Goal: Find specific page/section: Find specific page/section

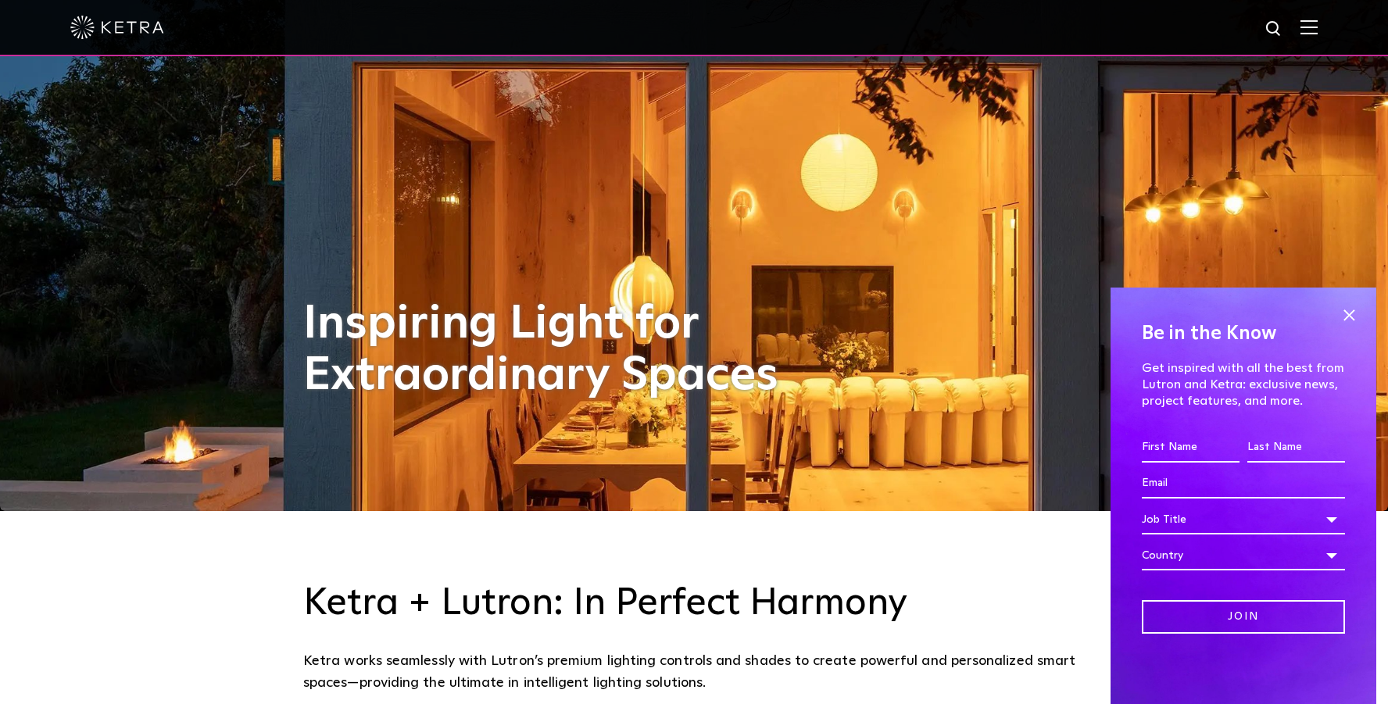
scroll to position [195, 0]
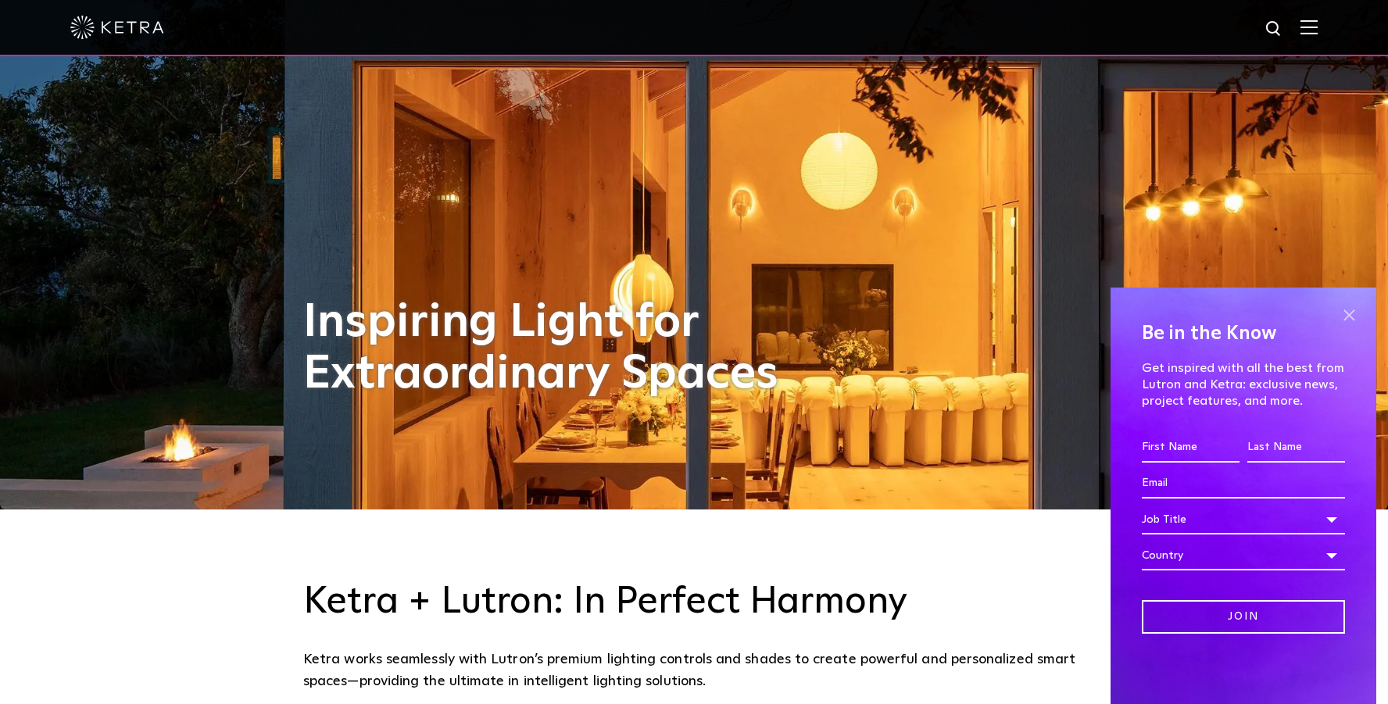
click at [1356, 311] on span at bounding box center [1348, 314] width 23 height 23
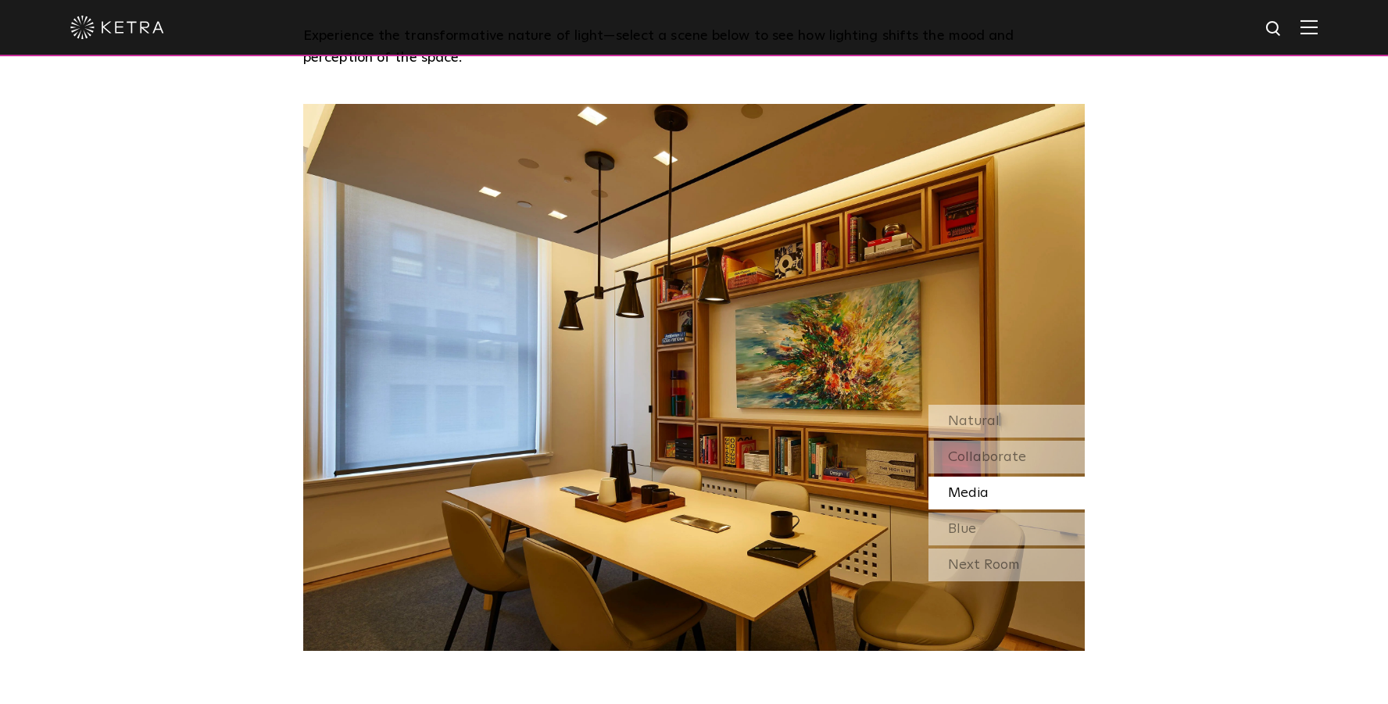
scroll to position [1378, 0]
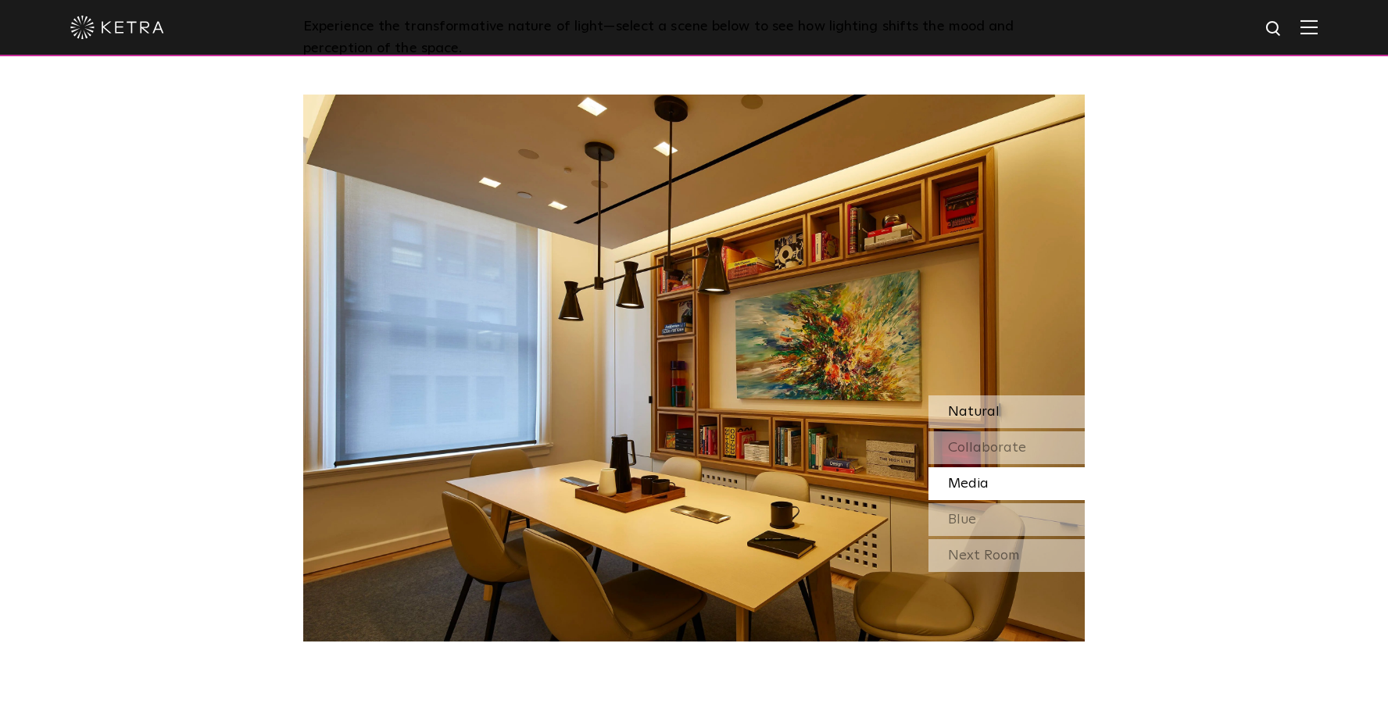
click at [952, 409] on span "Natural" at bounding box center [974, 412] width 52 height 14
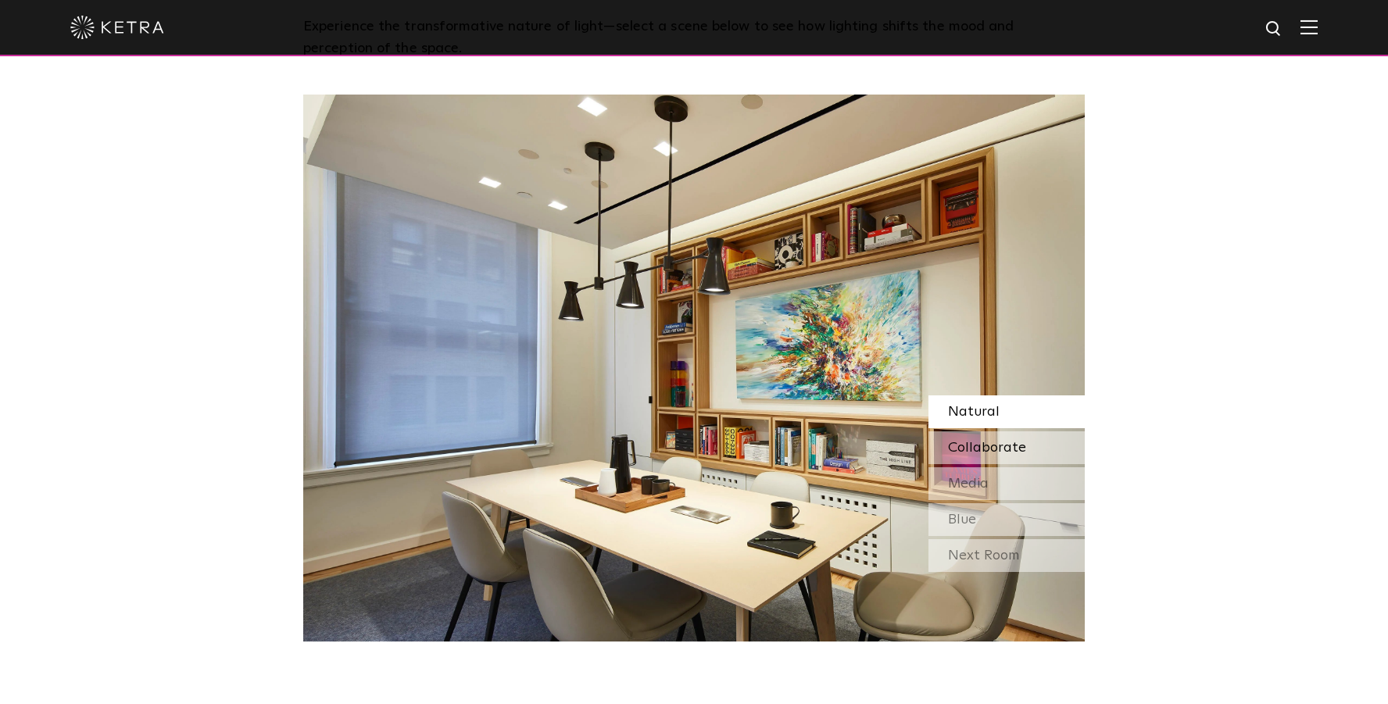
click at [960, 445] on span "Collaborate" at bounding box center [987, 448] width 78 height 14
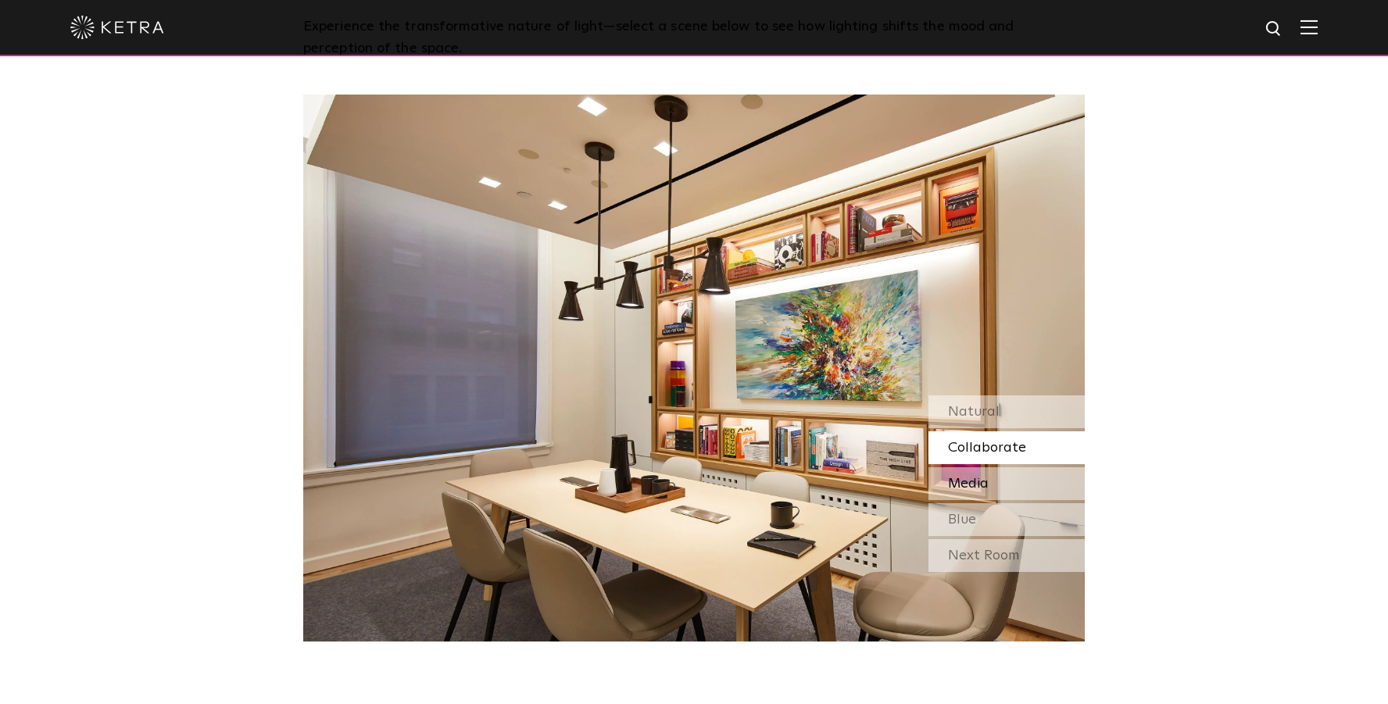
click at [962, 478] on span "Media" at bounding box center [968, 484] width 41 height 14
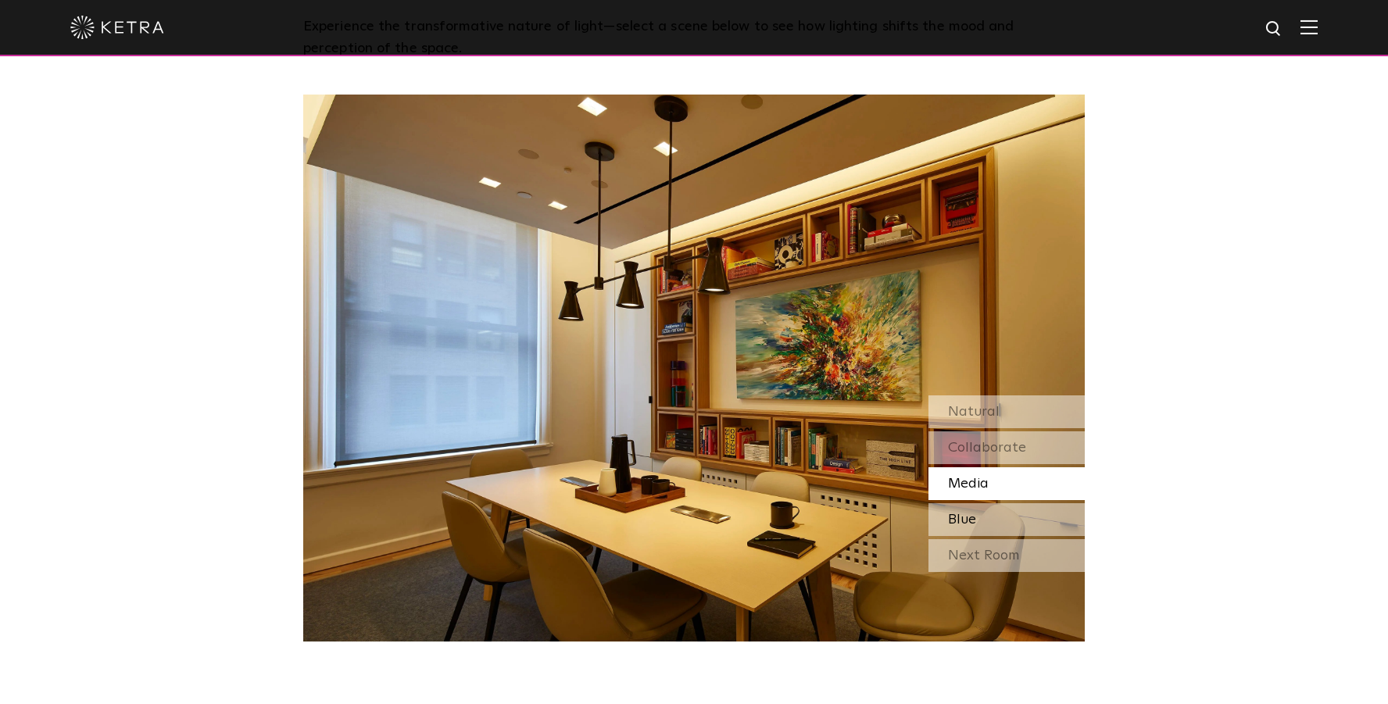
click at [967, 515] on span "Blue" at bounding box center [962, 520] width 28 height 14
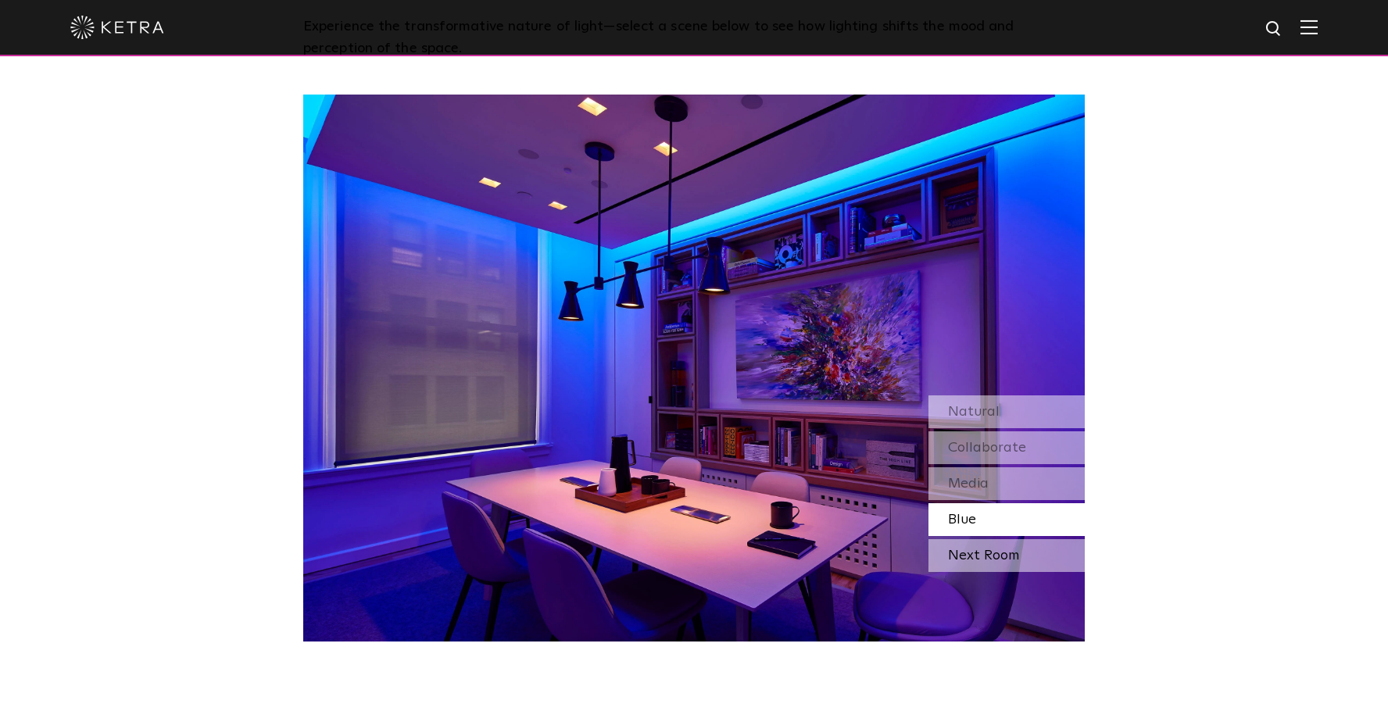
click at [969, 551] on div "Next Room" at bounding box center [1006, 555] width 156 height 33
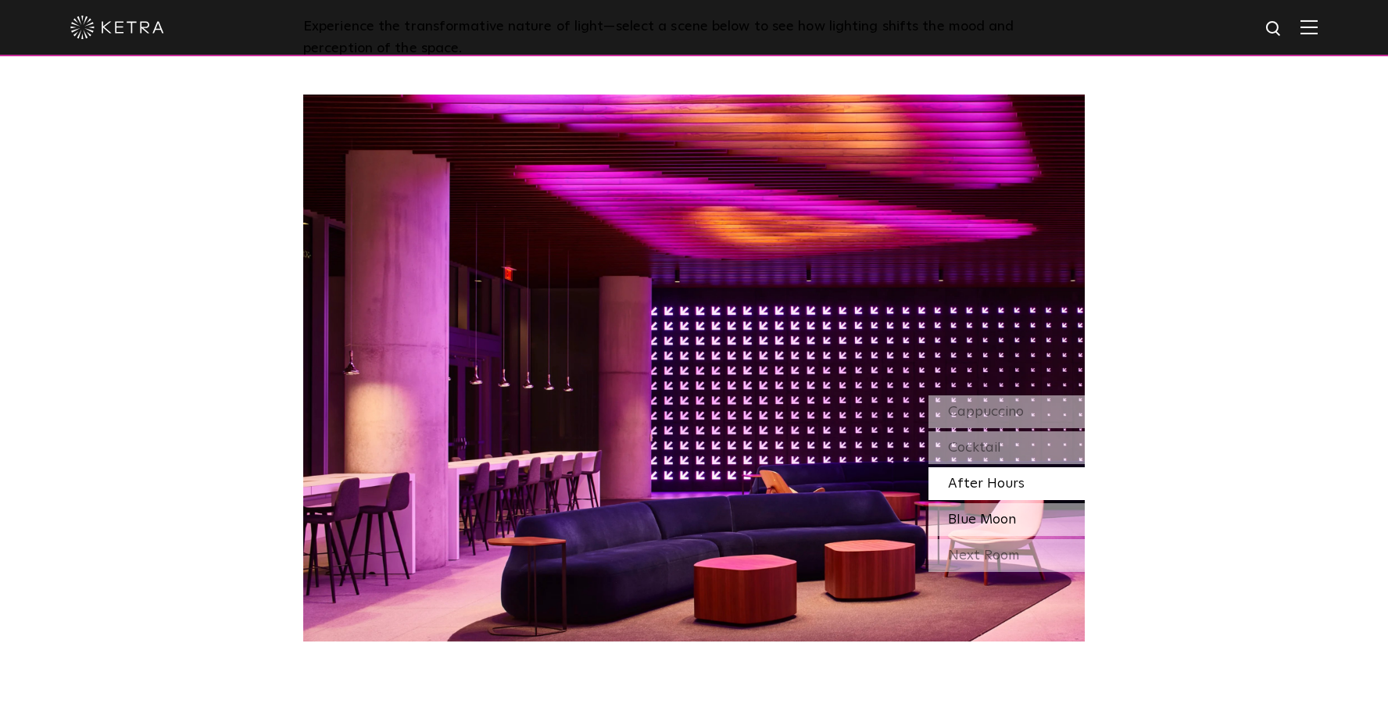
click at [951, 518] on span "Blue Moon" at bounding box center [982, 520] width 68 height 14
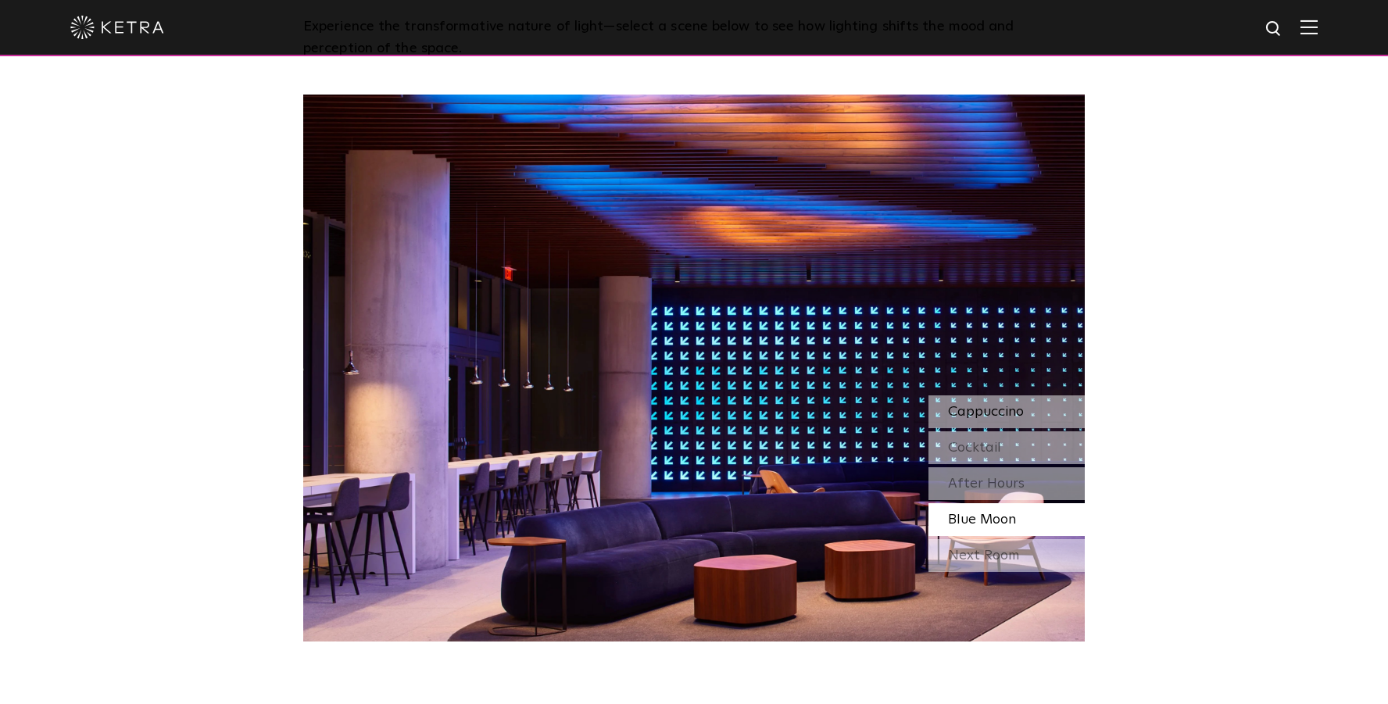
click at [992, 409] on span "Cappuccino" at bounding box center [986, 412] width 76 height 14
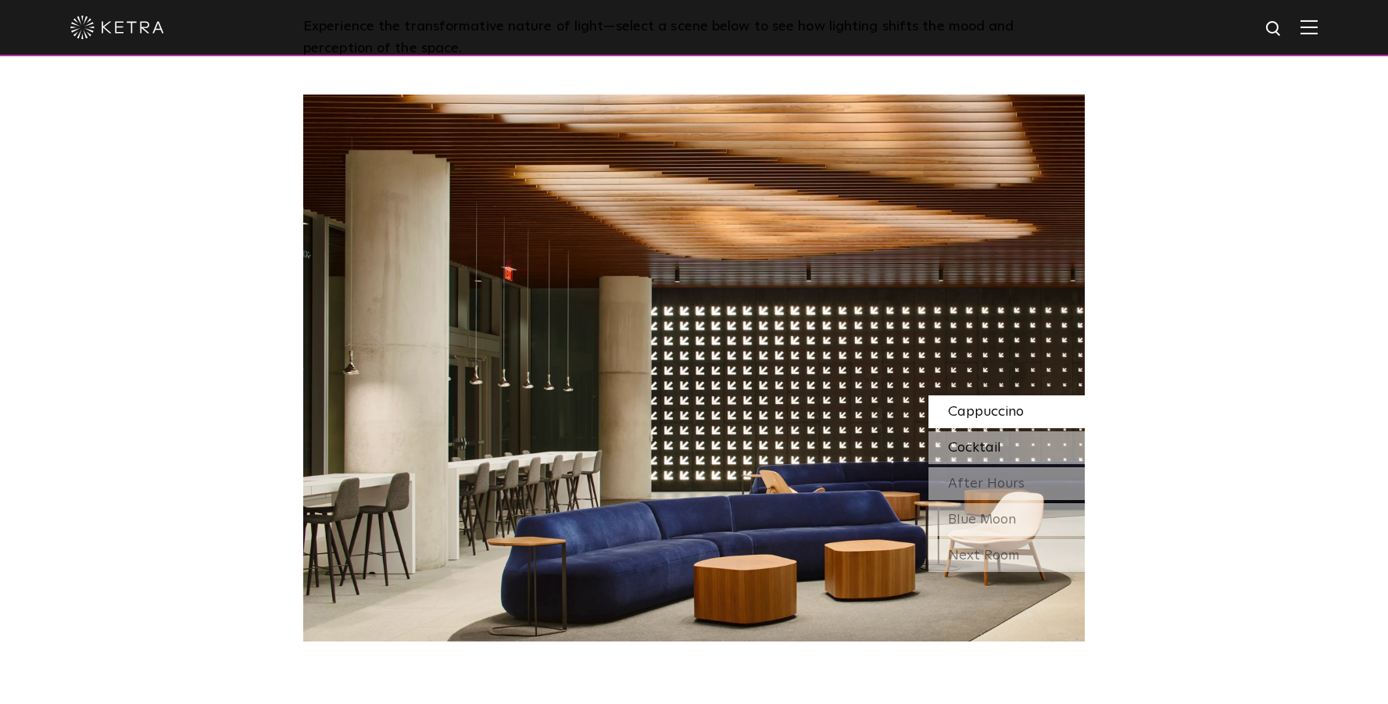
click at [996, 451] on span "Cocktail" at bounding box center [974, 448] width 53 height 14
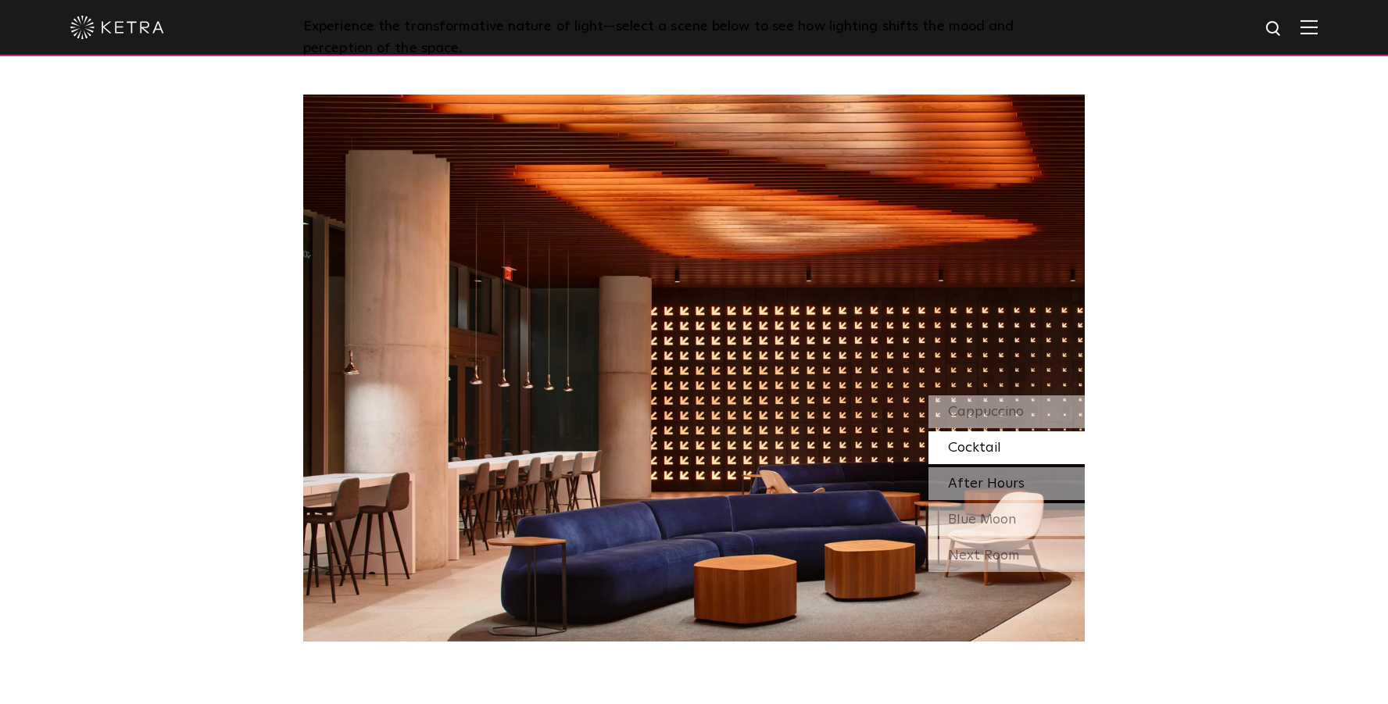
click at [982, 481] on span "After Hours" at bounding box center [986, 484] width 77 height 14
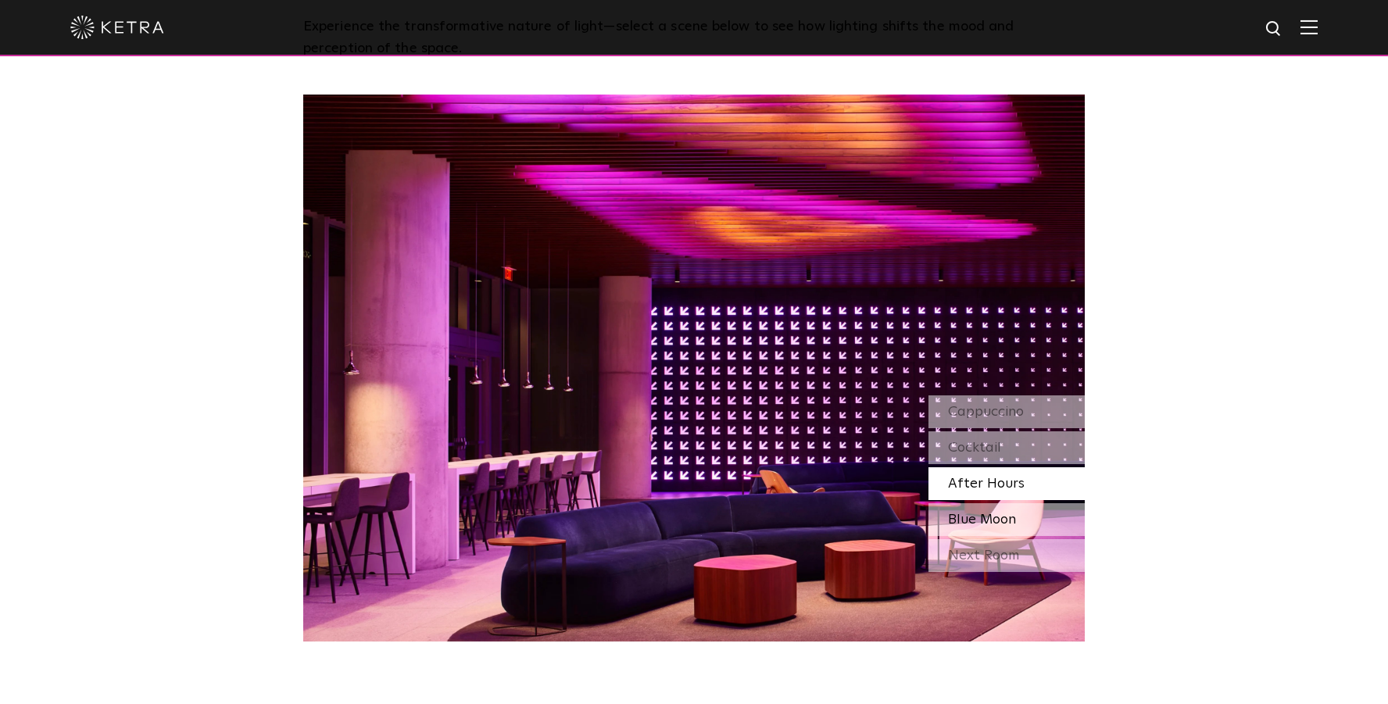
click at [995, 510] on div "Blue Moon" at bounding box center [1006, 519] width 156 height 33
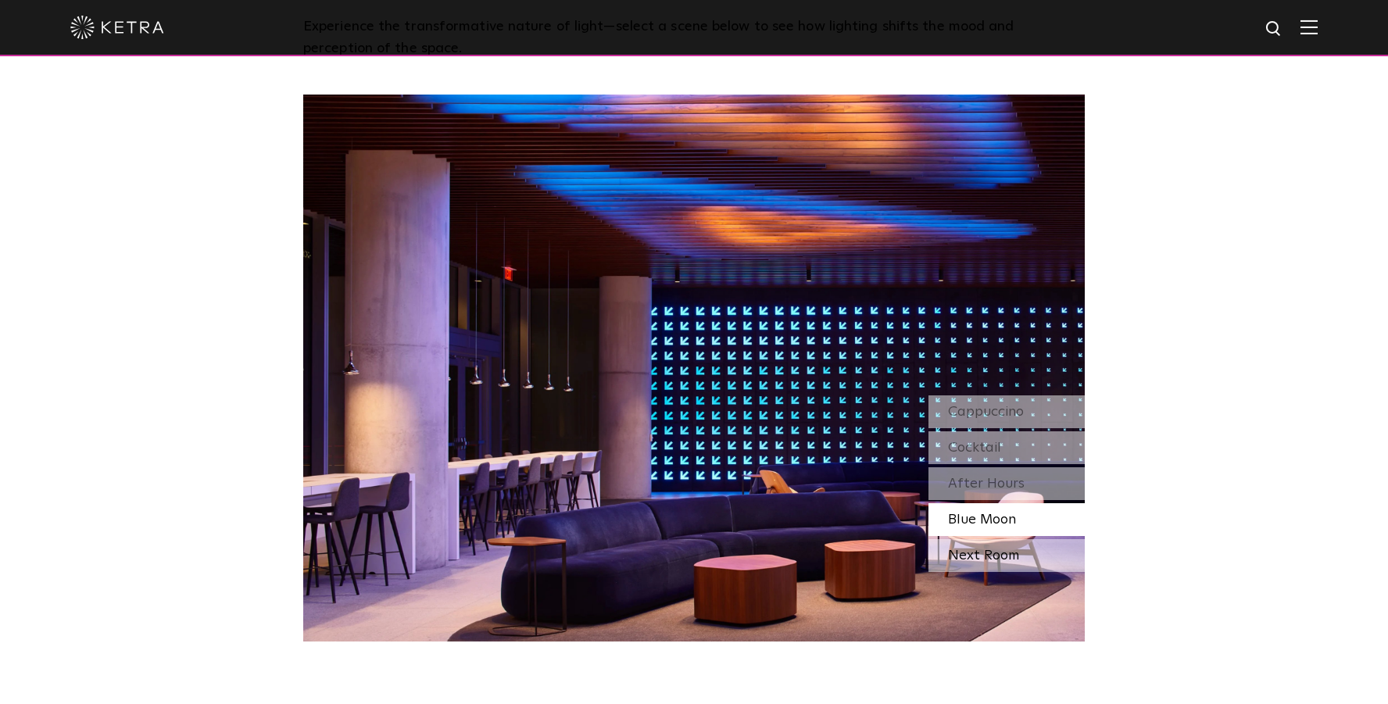
click at [974, 548] on div "Next Room" at bounding box center [1006, 555] width 156 height 33
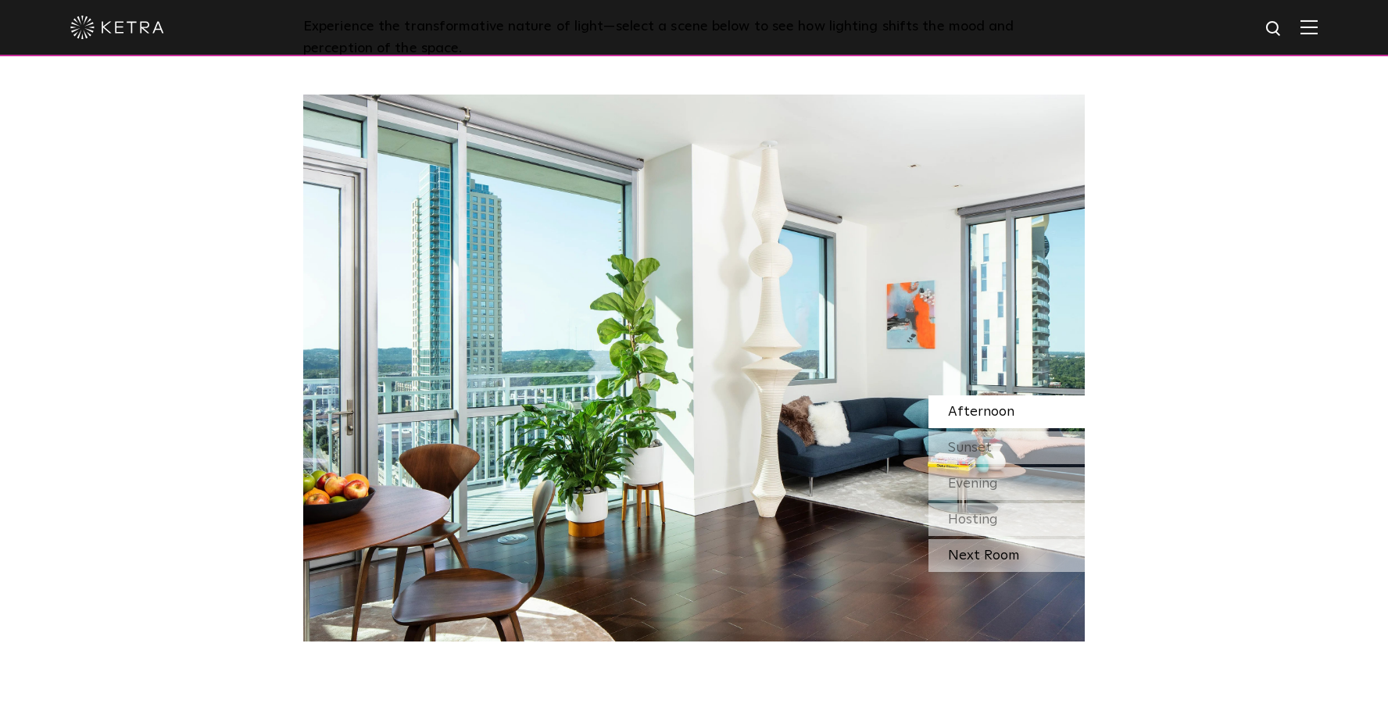
click at [968, 552] on div "Next Room" at bounding box center [1006, 555] width 156 height 33
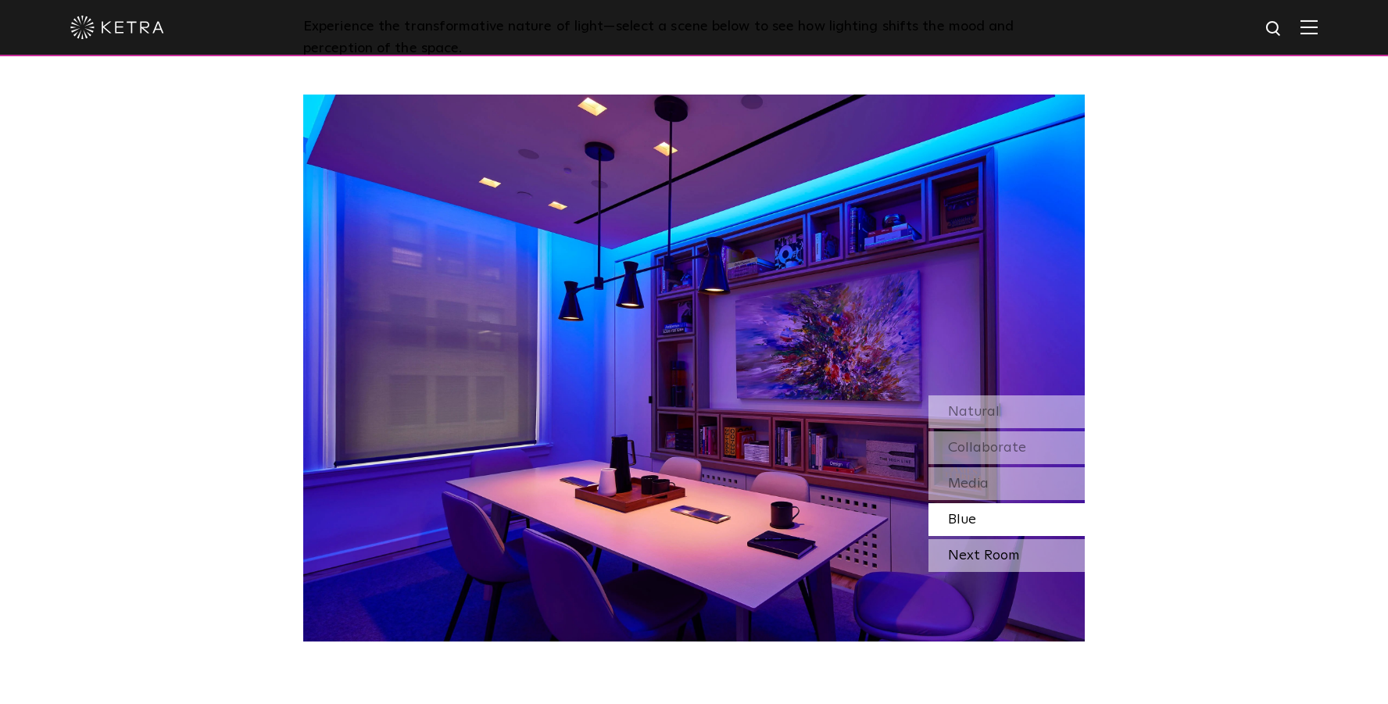
click at [967, 553] on div "Next Room" at bounding box center [1006, 555] width 156 height 33
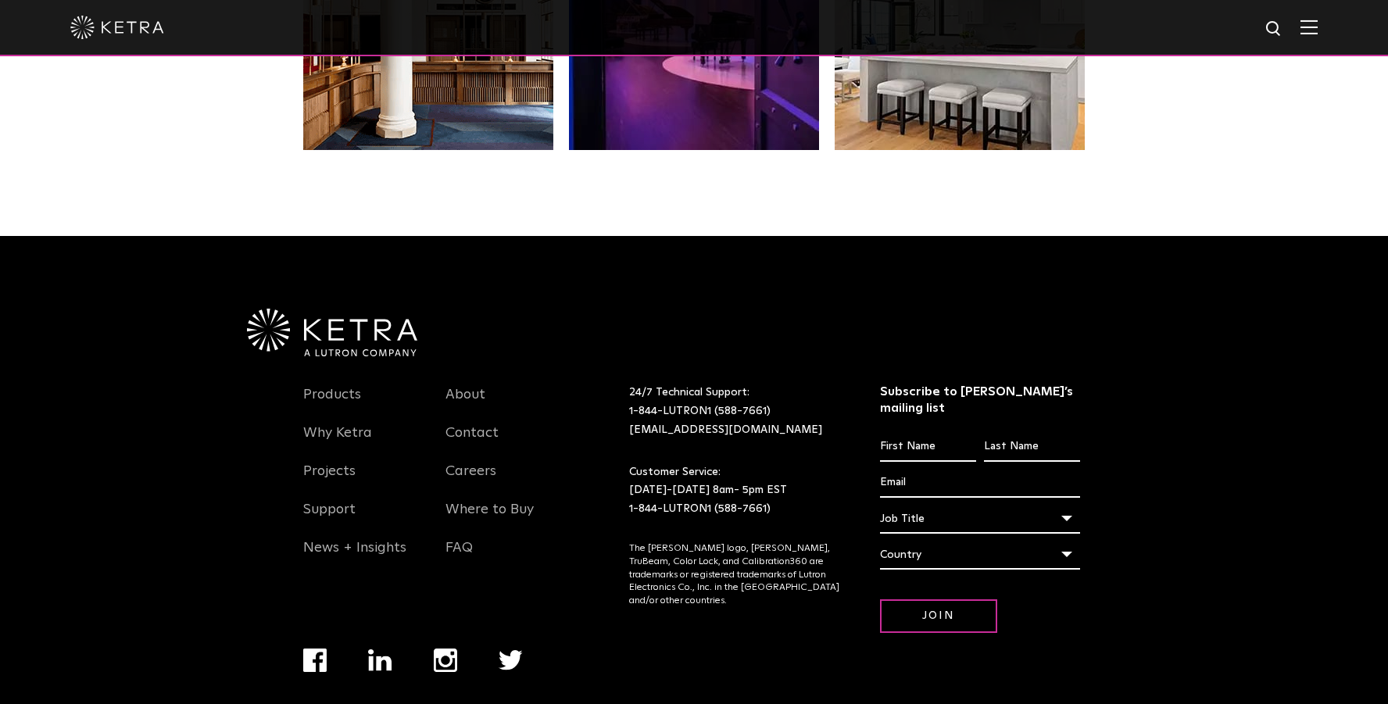
scroll to position [3248, 0]
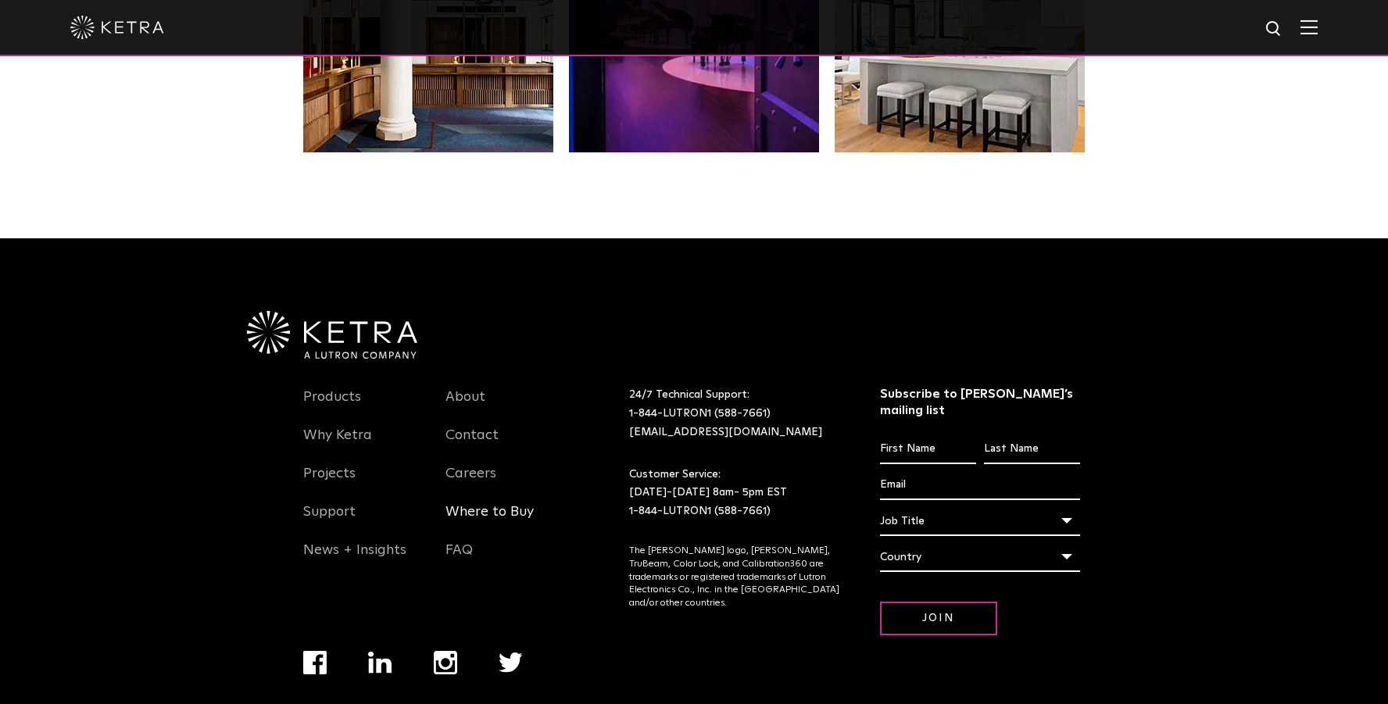
click at [467, 505] on link "Where to Buy" at bounding box center [489, 521] width 88 height 36
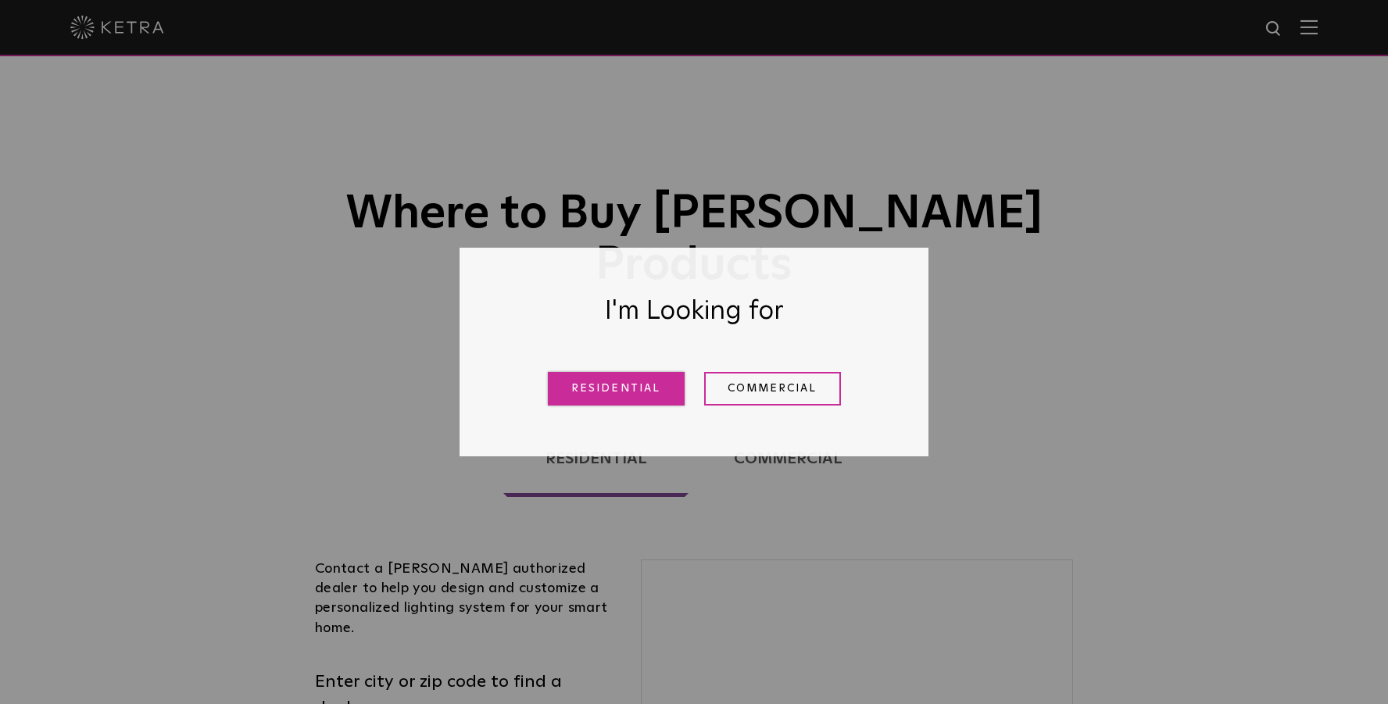
click at [643, 400] on link "Residential" at bounding box center [616, 389] width 137 height 34
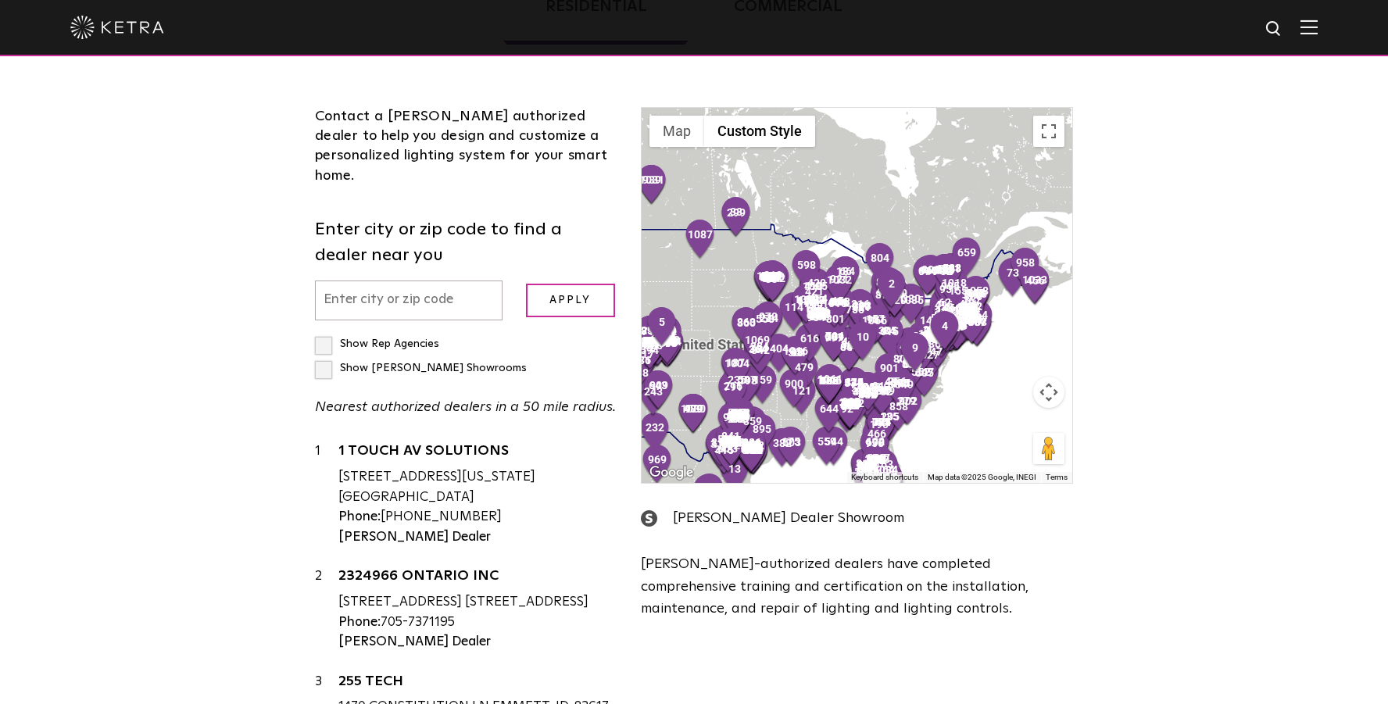
scroll to position [442, 0]
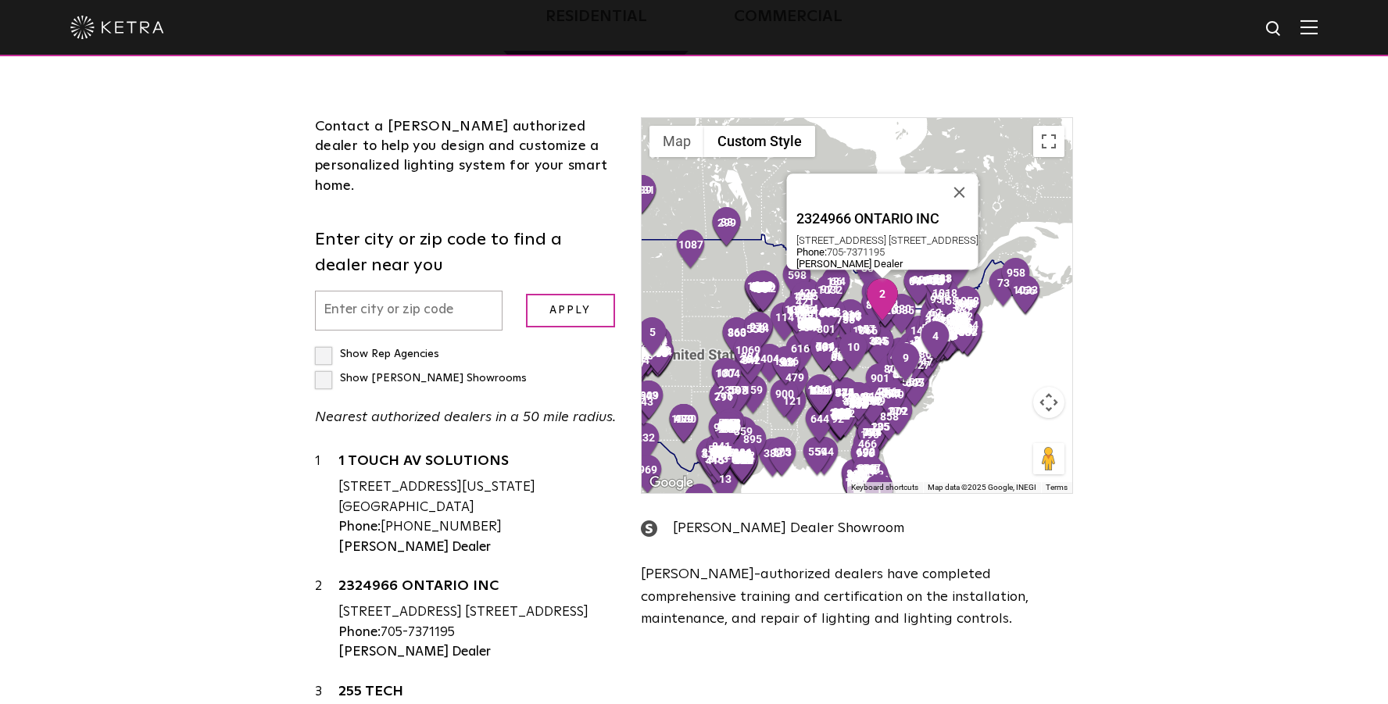
drag, startPoint x: 584, startPoint y: 512, endPoint x: 400, endPoint y: 520, distance: 183.8
click at [400, 577] on div "2324966 ONTARIO INC [STREET_ADDRESS] [STREET_ADDRESS] Phone: [PHONE_NUMBER] [PE…" at bounding box center [477, 619] width 279 height 85
click at [509, 602] on div "[STREET_ADDRESS] [STREET_ADDRESS]" at bounding box center [477, 612] width 279 height 20
drag, startPoint x: 572, startPoint y: 512, endPoint x: 342, endPoint y: 513, distance: 229.7
click at [342, 602] on div "[STREET_ADDRESS] [STREET_ADDRESS]" at bounding box center [477, 612] width 279 height 20
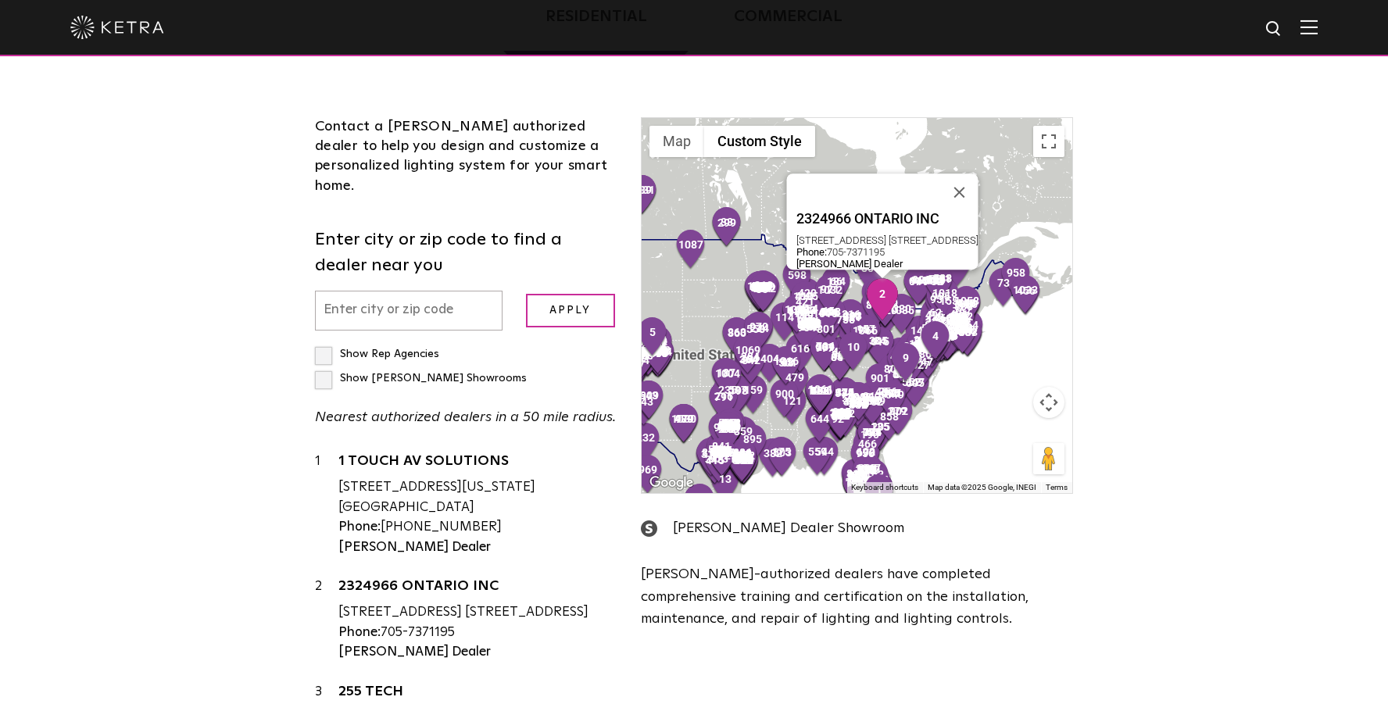
drag, startPoint x: 339, startPoint y: 510, endPoint x: 527, endPoint y: 530, distance: 189.3
click at [527, 577] on div "2324966 ONTARIO INC [STREET_ADDRESS] [STREET_ADDRESS] Phone: [PHONE_NUMBER] [PE…" at bounding box center [477, 619] width 279 height 85
drag, startPoint x: 571, startPoint y: 509, endPoint x: 342, endPoint y: 512, distance: 229.0
click at [342, 602] on div "[STREET_ADDRESS] [STREET_ADDRESS]" at bounding box center [477, 612] width 279 height 20
drag, startPoint x: 572, startPoint y: 513, endPoint x: 341, endPoint y: 510, distance: 231.3
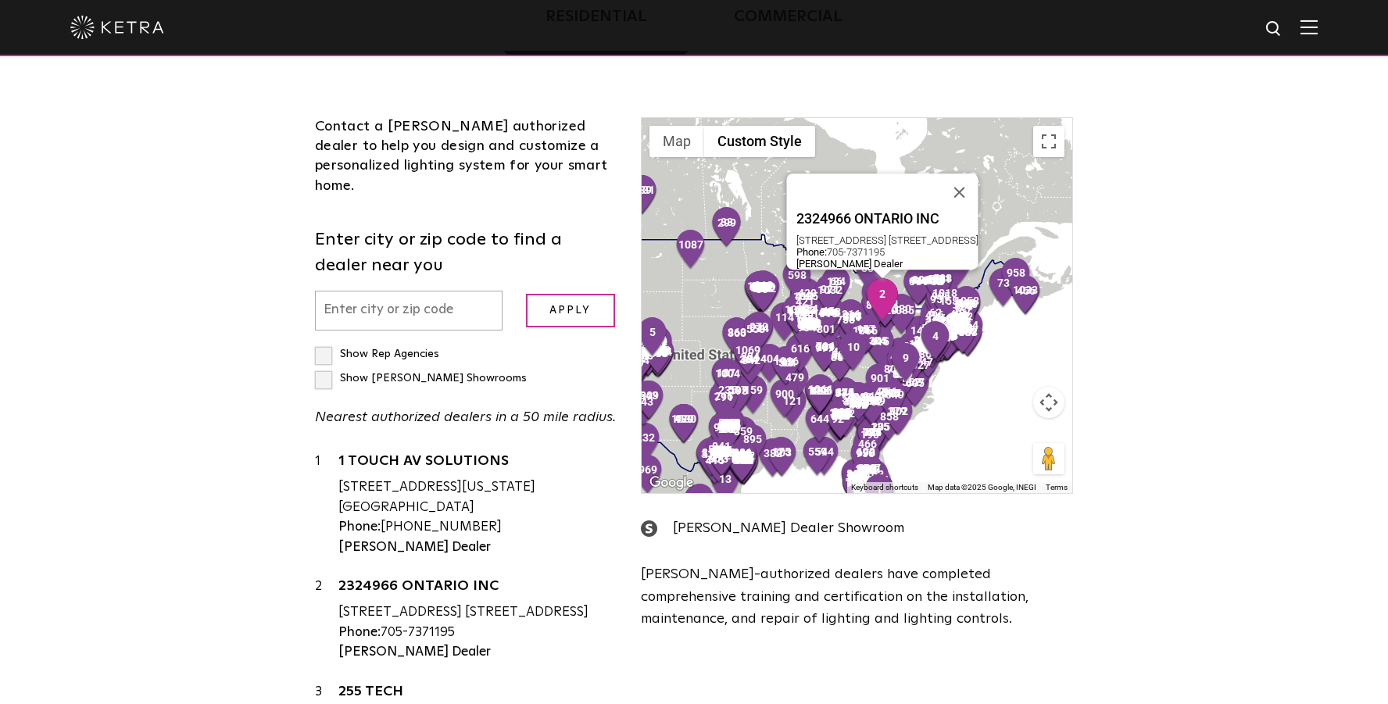
click at [341, 602] on div "[STREET_ADDRESS] [STREET_ADDRESS]" at bounding box center [477, 612] width 279 height 20
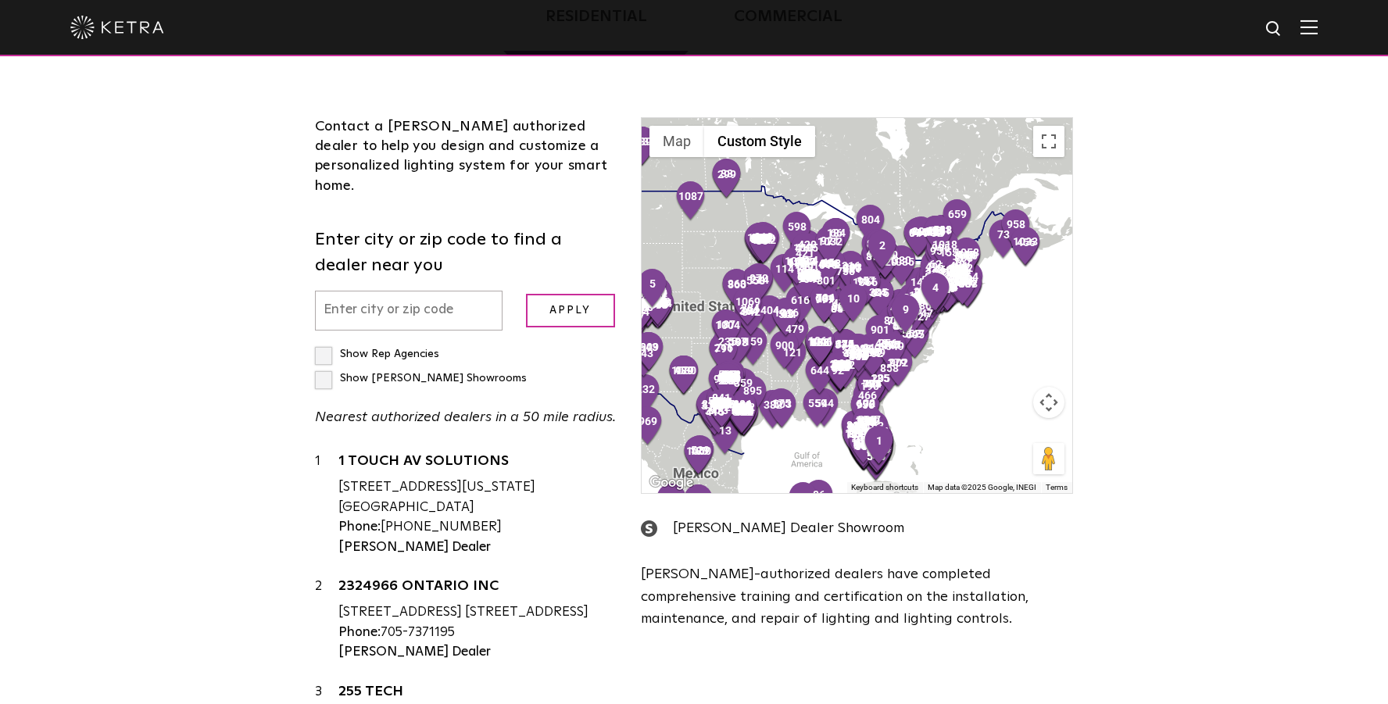
click at [354, 291] on input "text" at bounding box center [409, 311] width 188 height 40
drag, startPoint x: 330, startPoint y: 241, endPoint x: 320, endPoint y: 240, distance: 9.4
click at [320, 291] on input "o0646" at bounding box center [409, 311] width 188 height 40
type input "00646"
click at [557, 294] on input "Apply" at bounding box center [570, 311] width 89 height 34
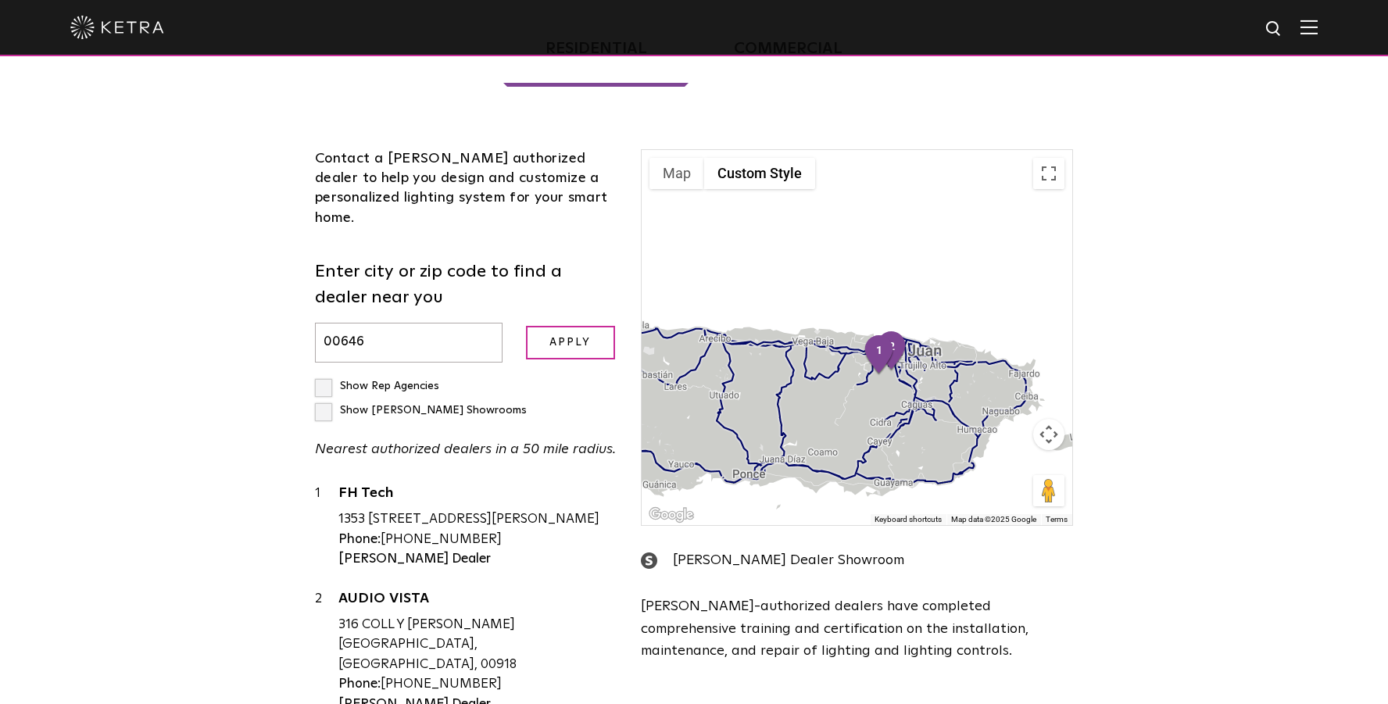
scroll to position [414, 0]
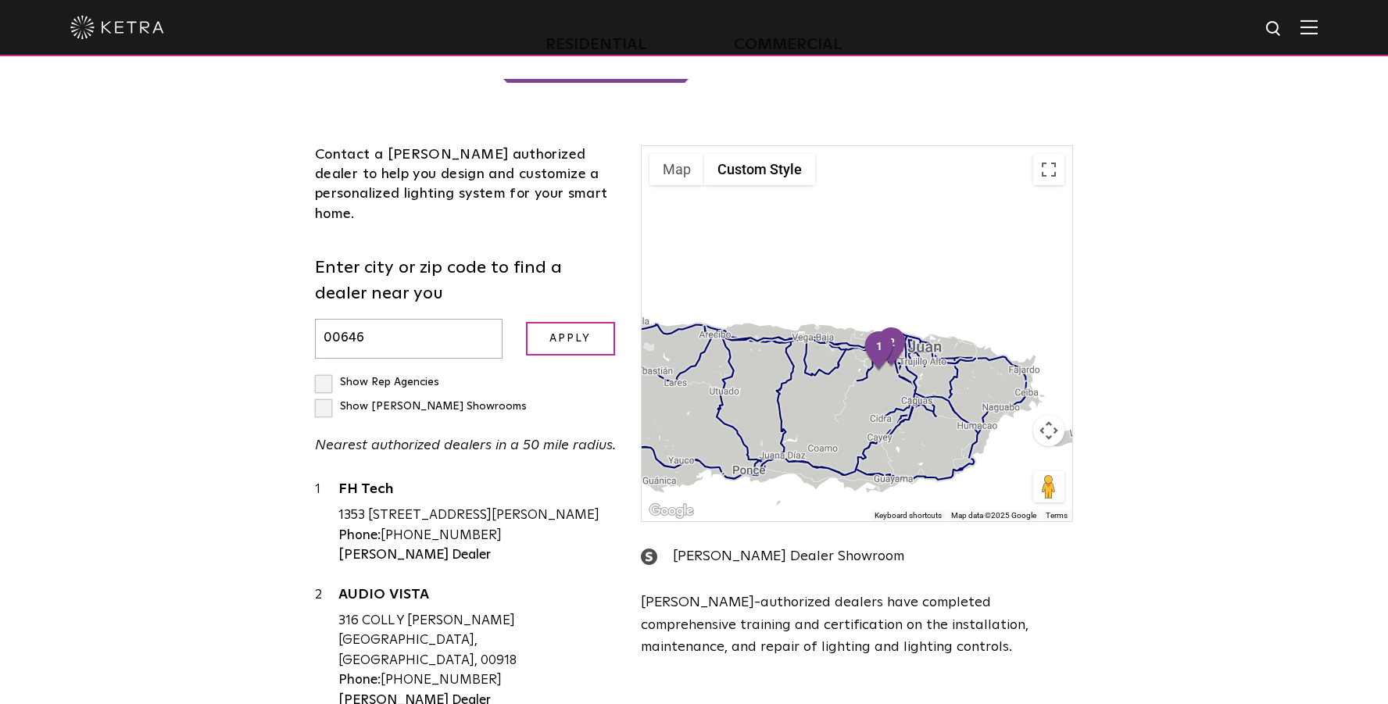
click at [1045, 415] on button "Map camera controls" at bounding box center [1048, 430] width 31 height 31
click at [1008, 376] on button "Zoom in" at bounding box center [1009, 391] width 31 height 31
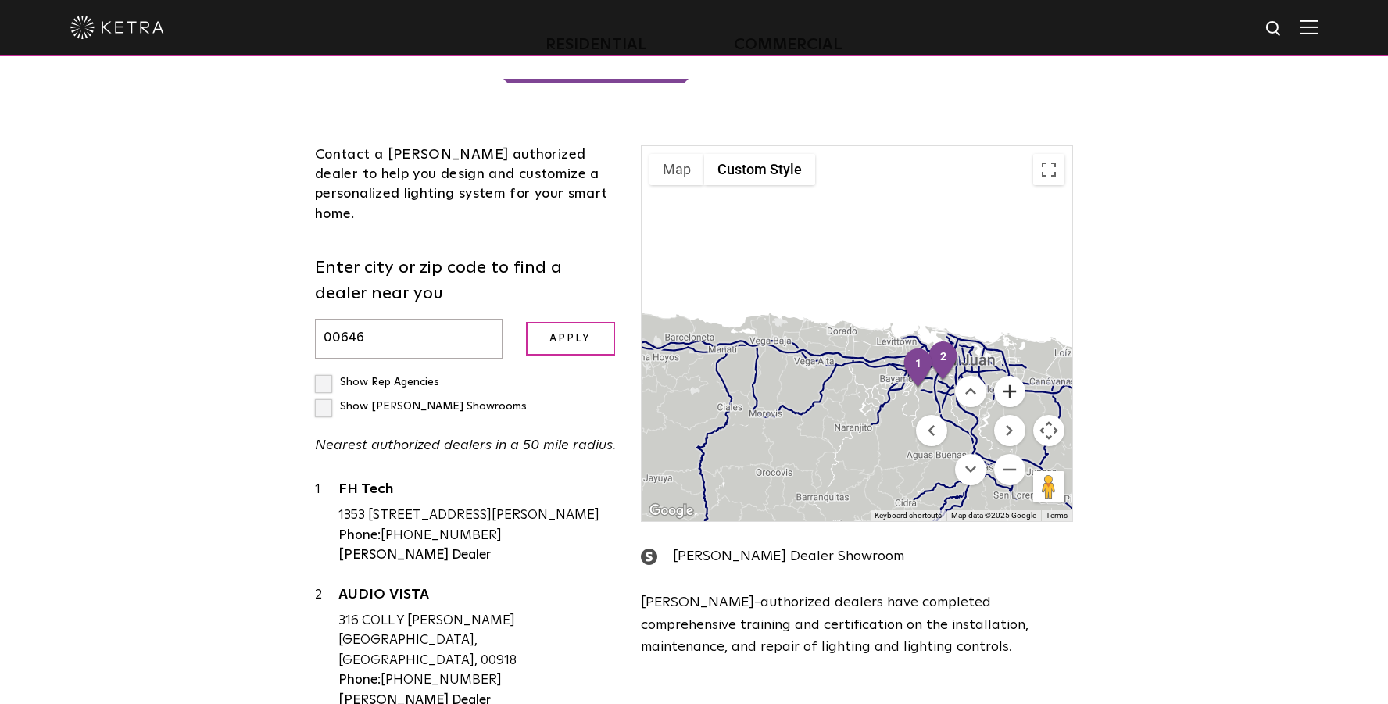
click at [1010, 376] on button "Zoom in" at bounding box center [1009, 391] width 31 height 31
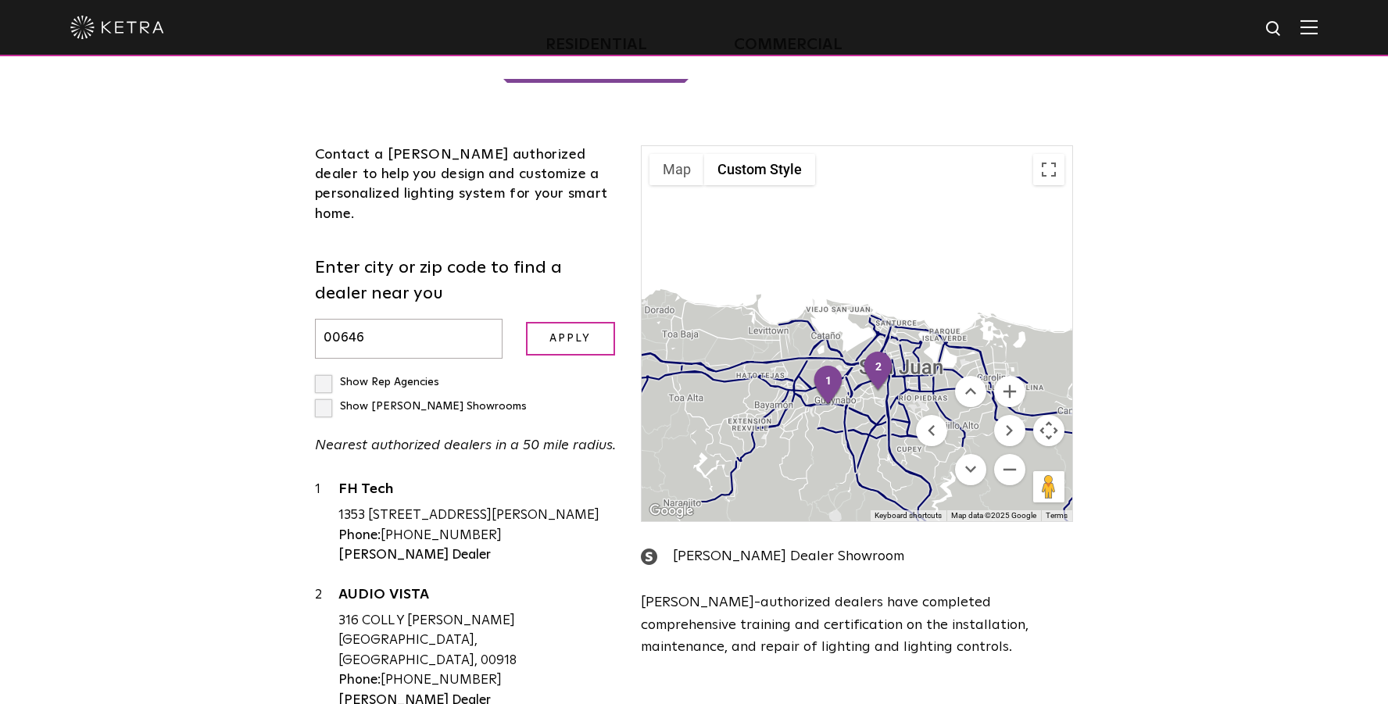
drag, startPoint x: 837, startPoint y: 326, endPoint x: 667, endPoint y: 306, distance: 170.7
click at [667, 306] on div at bounding box center [857, 333] width 431 height 375
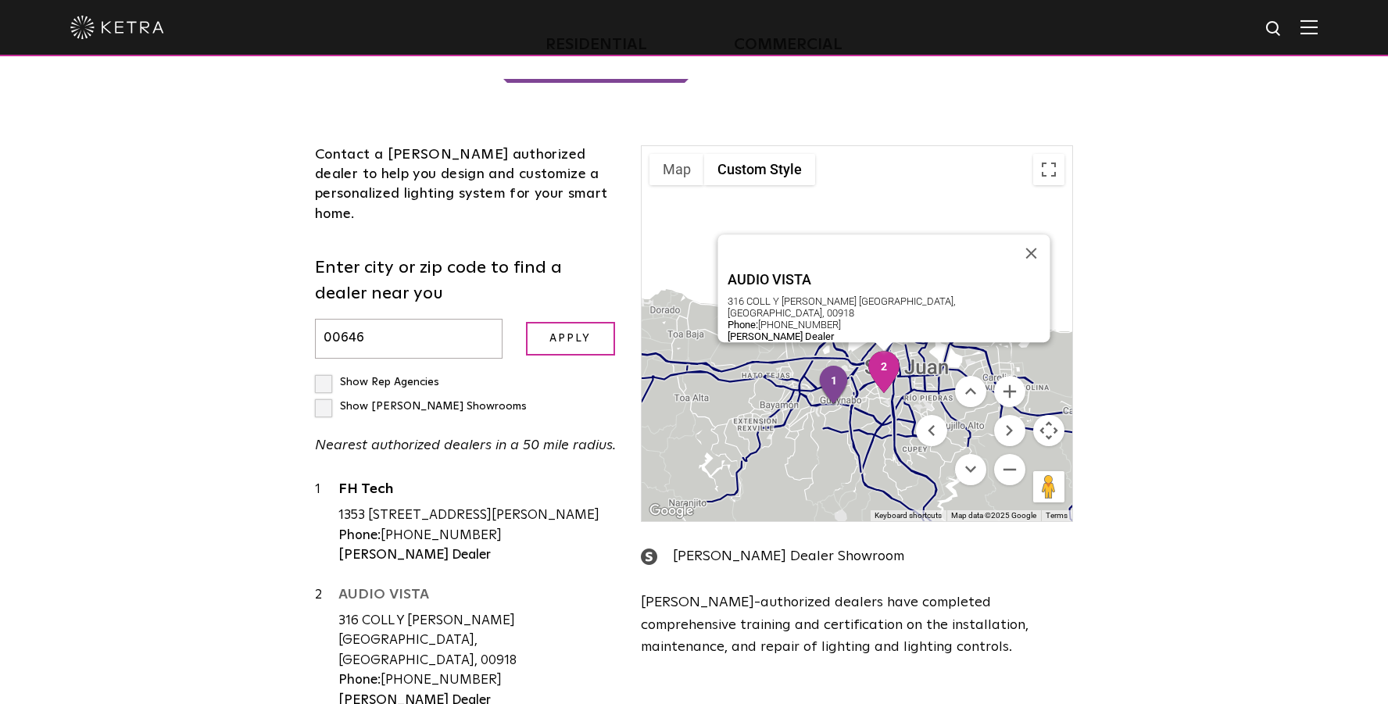
click at [377, 588] on link "AUDIO VISTA" at bounding box center [477, 598] width 279 height 20
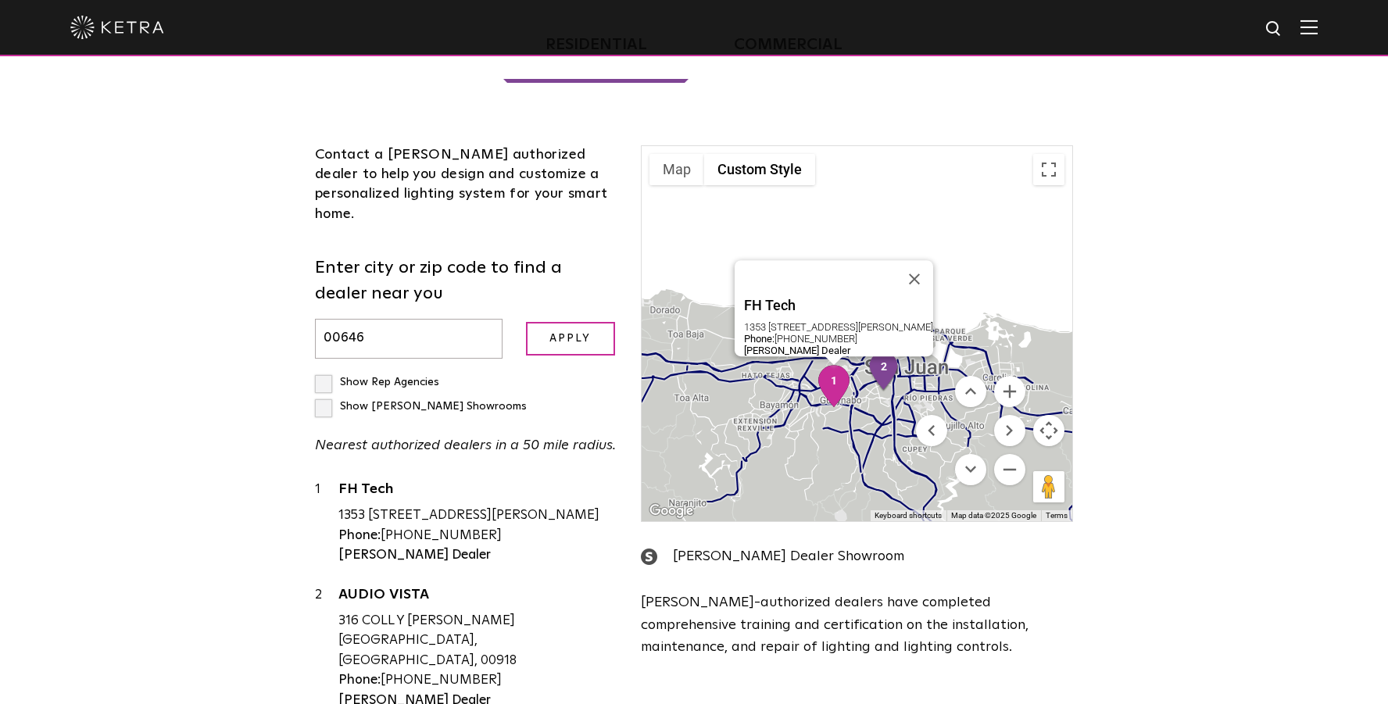
click at [834, 365] on img "1" at bounding box center [833, 386] width 33 height 42
click at [833, 365] on img "1" at bounding box center [833, 386] width 33 height 42
click at [373, 482] on link "FH Tech" at bounding box center [477, 492] width 279 height 20
